Goal: Information Seeking & Learning: Learn about a topic

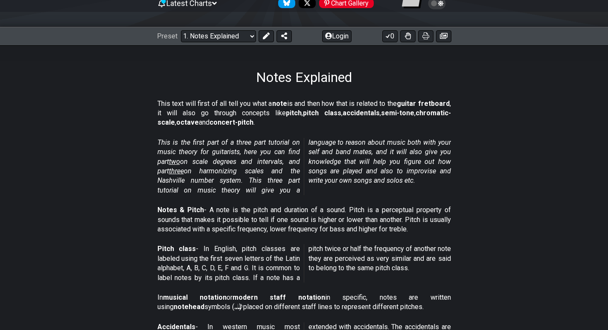
scroll to position [47, 0]
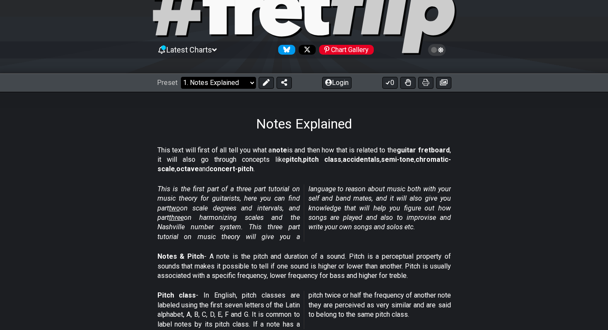
click at [216, 84] on select "Welcome to #fretflip! Initial Preset Custom Preset Minor Pentatonic Major Penta…" at bounding box center [218, 83] width 75 height 12
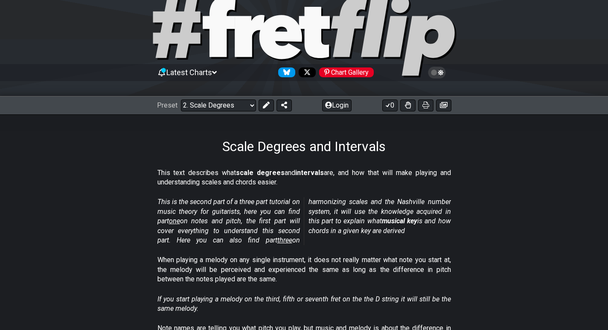
scroll to position [43, 0]
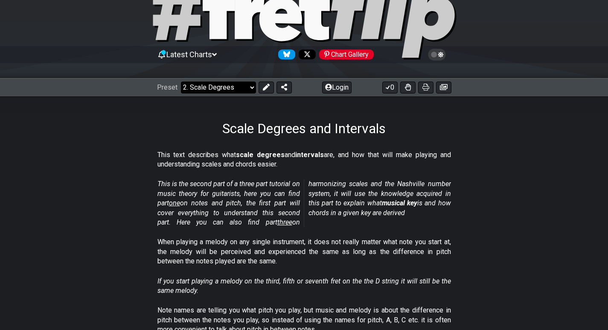
click at [214, 87] on select "Welcome to #fretflip! Initial Preset Custom Preset Minor Pentatonic Major Penta…" at bounding box center [218, 88] width 75 height 12
click at [181, 82] on select "Welcome to #fretflip! Initial Preset Custom Preset Minor Pentatonic Major Penta…" at bounding box center [218, 88] width 75 height 12
select select "/welcome"
select select "C"
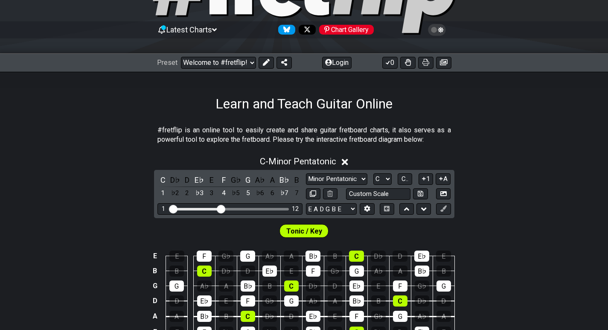
scroll to position [85, 0]
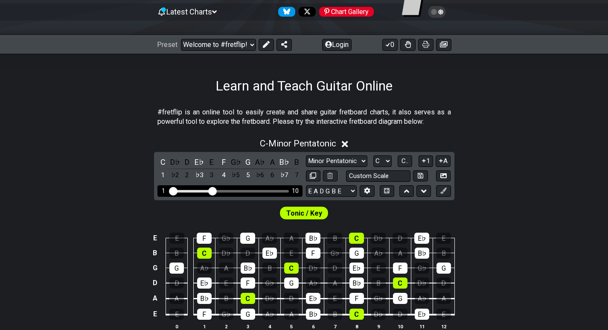
drag, startPoint x: 219, startPoint y: 192, endPoint x: 214, endPoint y: 193, distance: 5.6
click at [214, 190] on input "Visible fret range" at bounding box center [229, 190] width 121 height 0
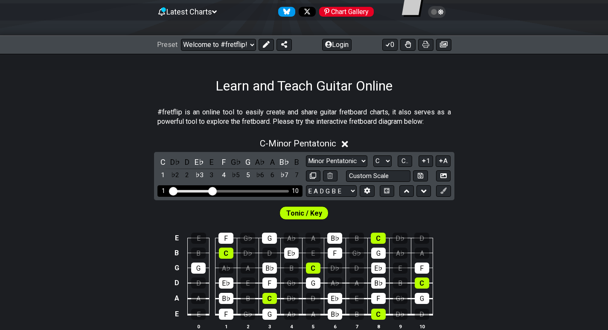
drag, startPoint x: 205, startPoint y: 194, endPoint x: 192, endPoint y: 194, distance: 12.8
click at [192, 194] on div "1 10" at bounding box center [229, 191] width 145 height 12
drag, startPoint x: 205, startPoint y: 192, endPoint x: 172, endPoint y: 189, distance: 33.5
click at [172, 189] on div "1 10" at bounding box center [229, 191] width 145 height 12
drag, startPoint x: 209, startPoint y: 191, endPoint x: 169, endPoint y: 191, distance: 39.7
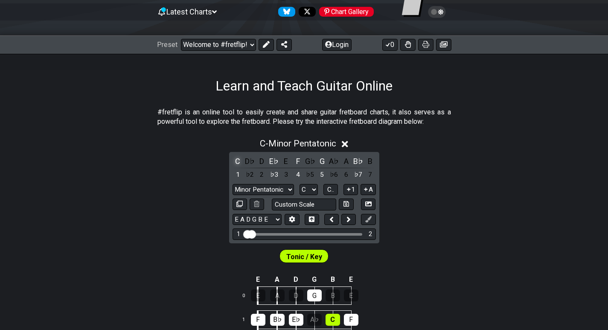
click at [238, 159] on div "C" at bounding box center [238, 161] width 11 height 12
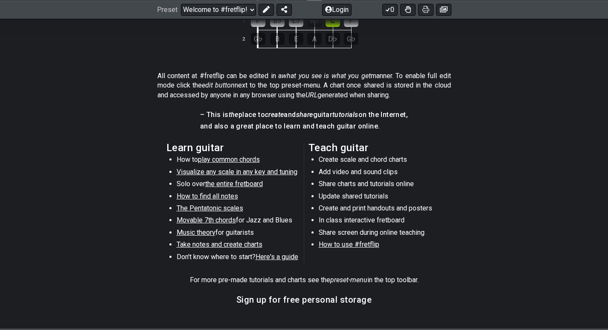
scroll to position [427, 0]
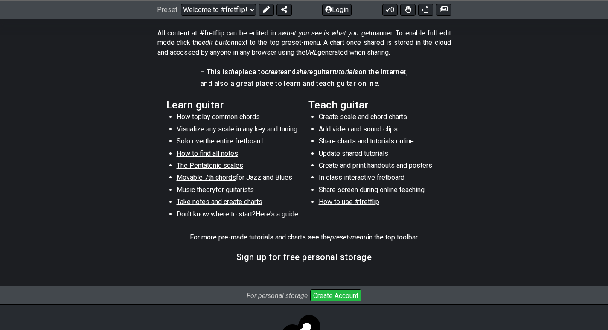
click at [219, 115] on span "play common chords" at bounding box center [229, 117] width 62 height 8
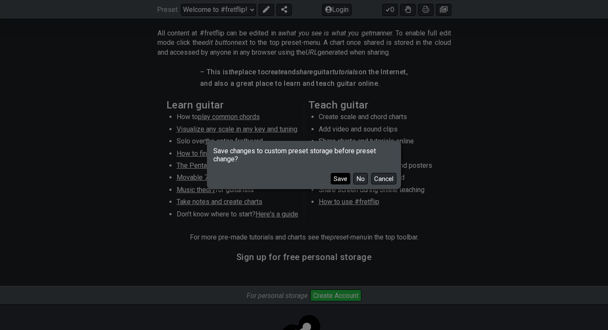
click at [343, 180] on button "Save" at bounding box center [341, 179] width 20 height 12
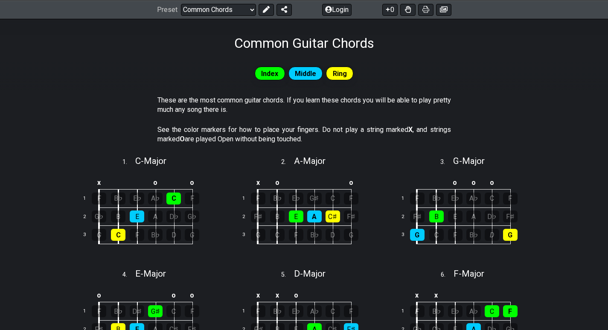
scroll to position [85, 0]
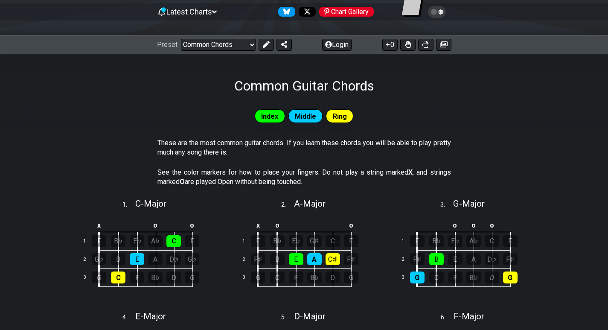
click at [228, 38] on div "Preset Welcome to #fretflip! Initial Preset Learn and Teach Guitar Online Minor…" at bounding box center [304, 44] width 608 height 19
click at [228, 45] on select "Welcome to #fretflip! Initial Preset Learn and Teach Guitar Online Minor Pentat…" at bounding box center [218, 45] width 75 height 12
click at [181, 39] on select "Welcome to #fretflip! Initial Preset Learn and Teach Guitar Online Minor Pentat…" at bounding box center [218, 45] width 75 height 12
select select "/welcome"
select select "C"
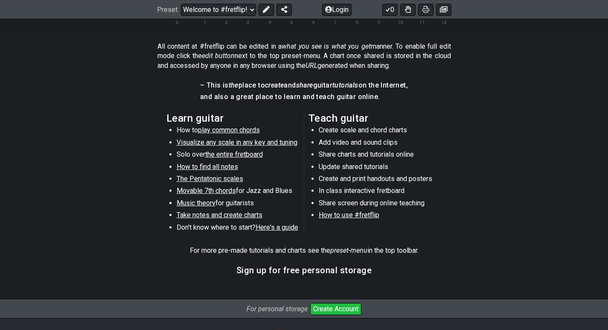
scroll to position [384, 0]
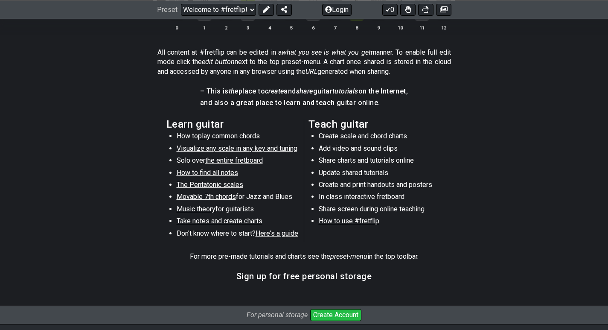
click at [360, 140] on li "Create scale and chord charts" at bounding box center [380, 137] width 122 height 12
click at [359, 137] on li "Create scale and chord charts" at bounding box center [380, 137] width 122 height 12
click at [339, 148] on li "Add video and sound clips" at bounding box center [380, 150] width 122 height 12
click at [231, 137] on span "play common chords" at bounding box center [229, 136] width 62 height 8
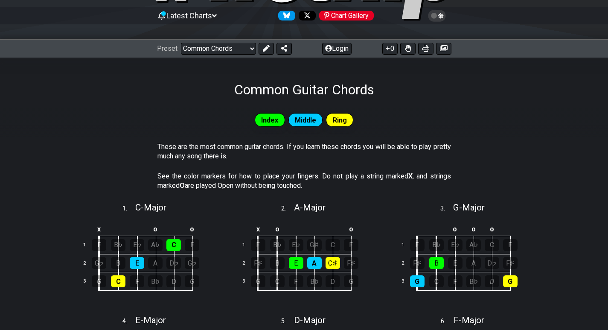
scroll to position [7, 0]
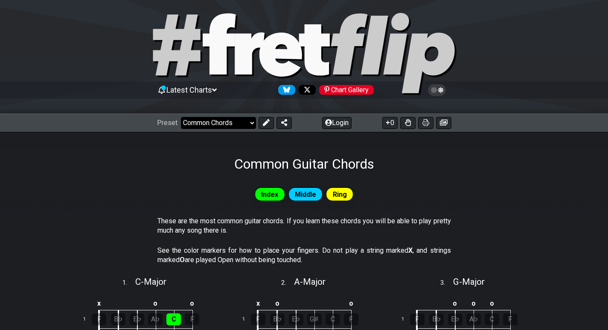
click at [213, 121] on select "Welcome to #fretflip! Initial Preset Learn and Teach Guitar Online Minor Pentat…" at bounding box center [218, 123] width 75 height 12
click at [181, 117] on select "Welcome to #fretflip! Initial Preset Learn and Teach Guitar Online Minor Pentat…" at bounding box center [218, 123] width 75 height 12
select select "/power-chords"
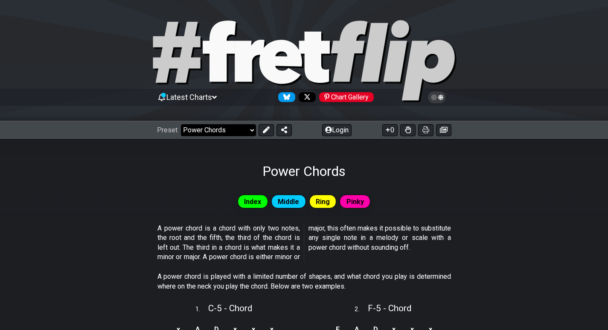
click at [204, 133] on select "Welcome to #fretflip! Initial Preset Learn and Teach Guitar Online Minor Pentat…" at bounding box center [218, 130] width 75 height 12
click at [204, 132] on select "Welcome to #fretflip! Initial Preset Learn and Teach Guitar Online Minor Pentat…" at bounding box center [218, 130] width 75 height 12
